Goal: Browse casually: Explore the website without a specific task or goal

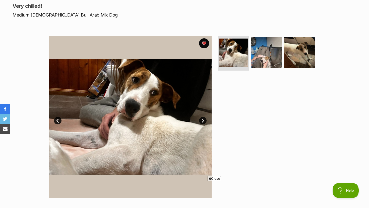
click at [203, 117] on link "Next" at bounding box center [203, 121] width 8 height 8
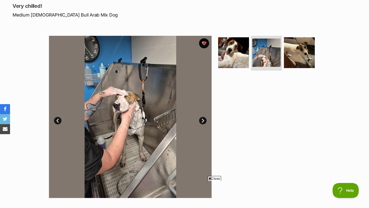
click at [203, 117] on link "Next" at bounding box center [203, 121] width 8 height 8
